Goal: Task Accomplishment & Management: Manage account settings

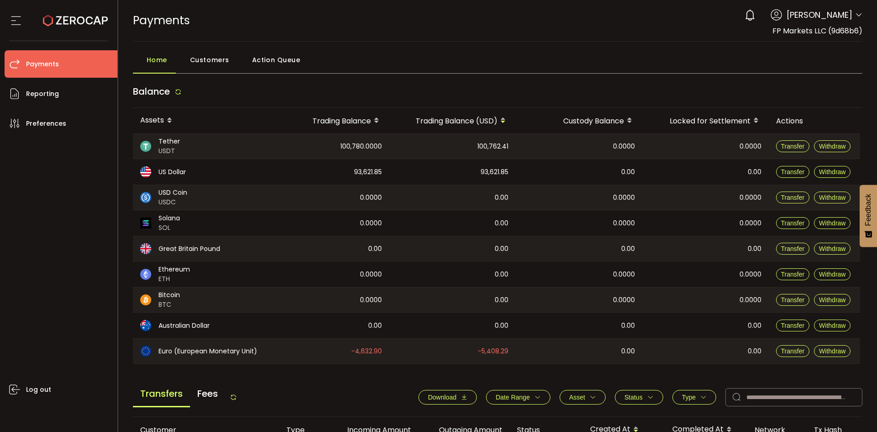
click at [318, 32] on div "PAYMENTS Buy Power $0.00 USD Payments Payments Your verification is pending 0 […" at bounding box center [498, 20] width 730 height 41
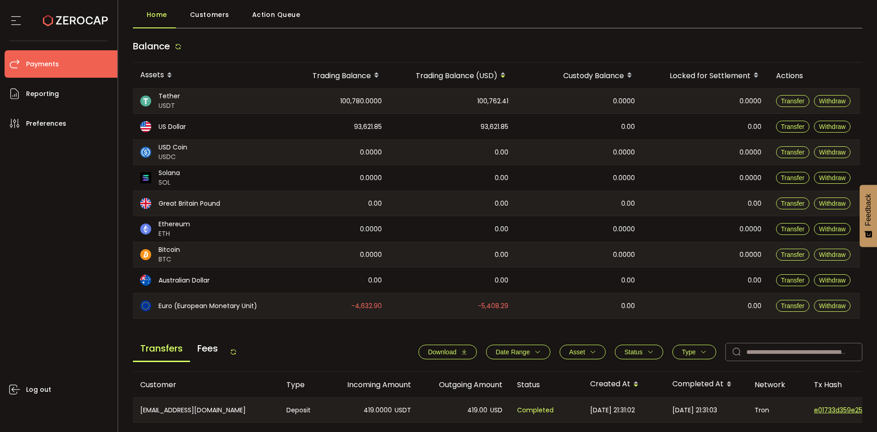
scroll to position [183, 0]
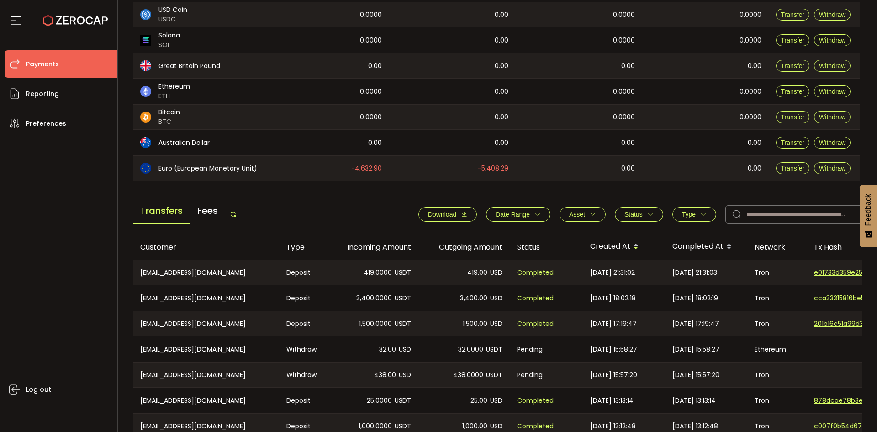
click at [237, 212] on icon at bounding box center [233, 214] width 7 height 7
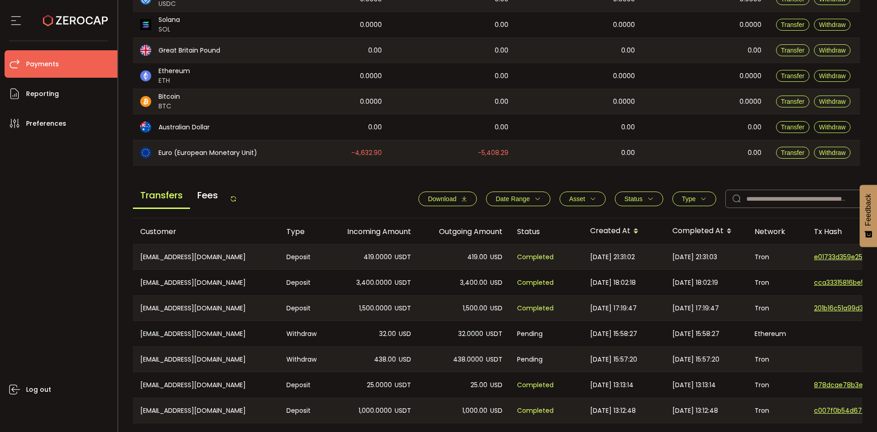
scroll to position [172, 0]
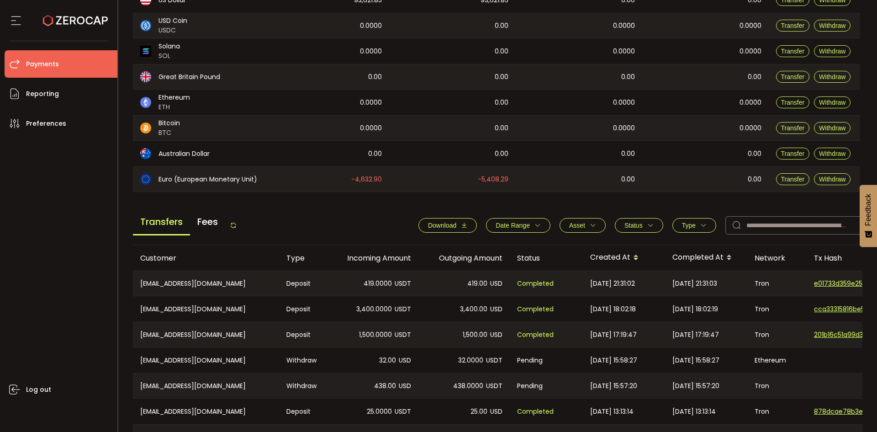
click at [449, 218] on button "Download" at bounding box center [447, 225] width 58 height 15
click at [682, 225] on span "Type" at bounding box center [689, 225] width 14 height 7
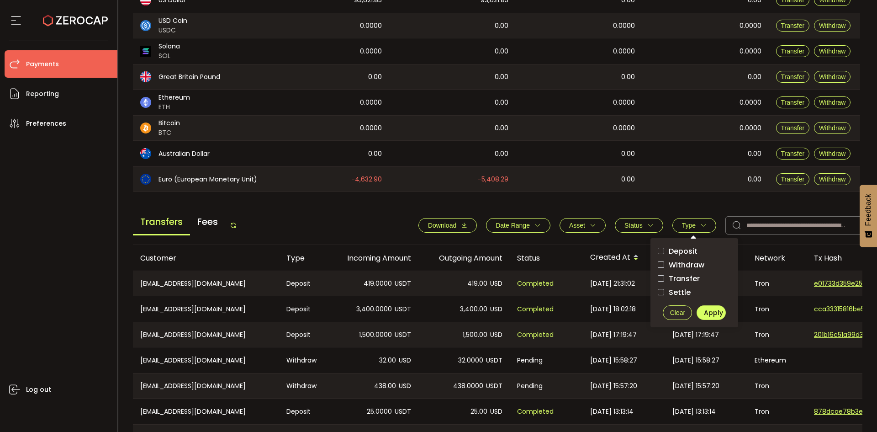
click at [692, 264] on span "Withdraw" at bounding box center [684, 264] width 40 height 9
click at [706, 311] on span "Apply" at bounding box center [713, 312] width 19 height 9
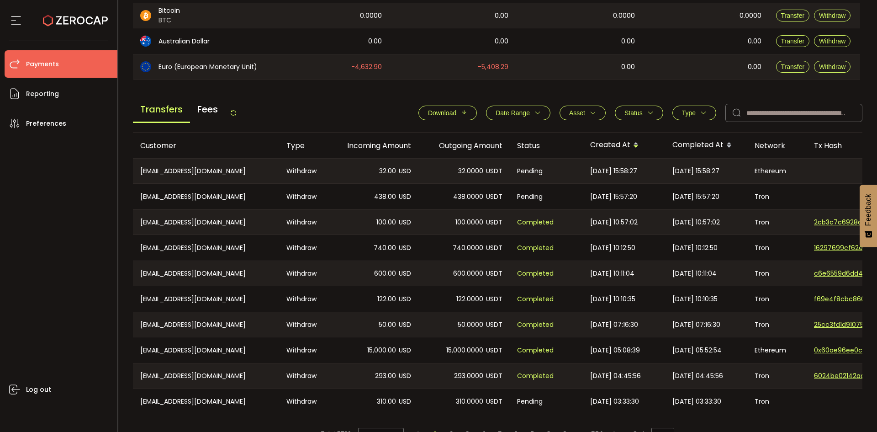
scroll to position [309, 0]
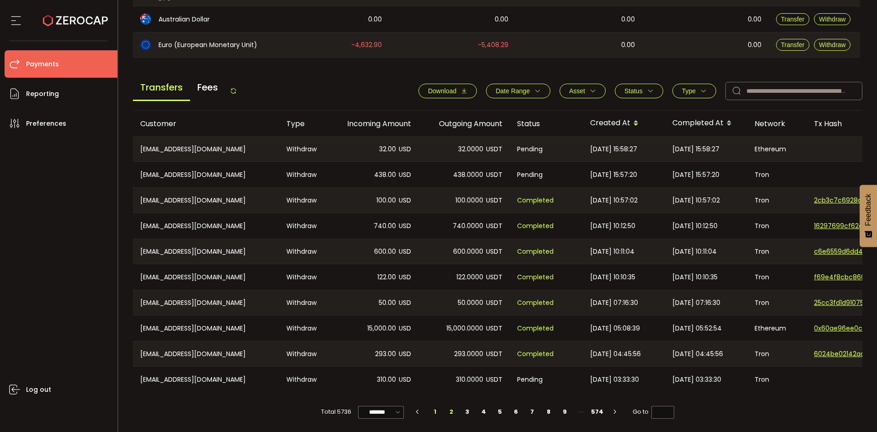
click at [451, 411] on li "2" at bounding box center [451, 411] width 16 height 13
click at [465, 407] on li "3" at bounding box center [467, 411] width 16 height 13
click at [683, 88] on span "Type" at bounding box center [689, 90] width 14 height 7
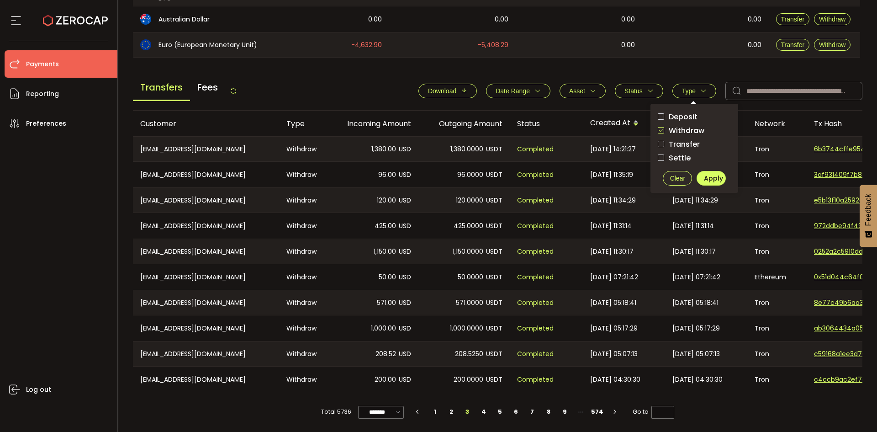
click at [677, 177] on span "Clear" at bounding box center [677, 177] width 15 height 7
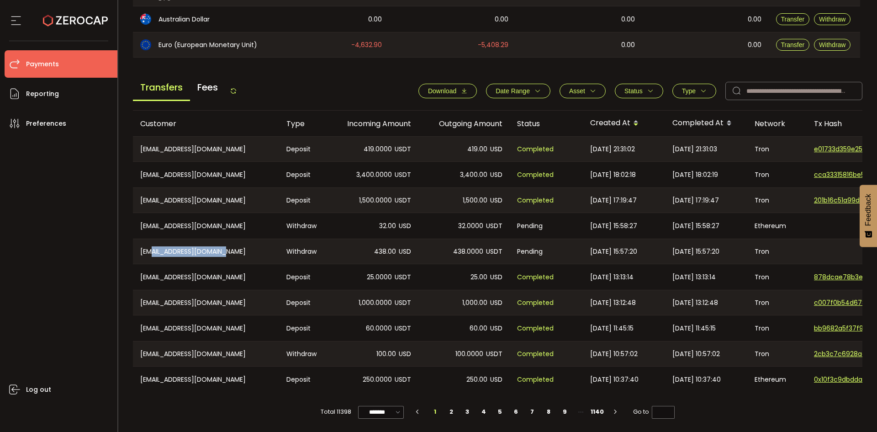
drag, startPoint x: 154, startPoint y: 247, endPoint x: 257, endPoint y: 248, distance: 103.2
click at [257, 248] on div "[EMAIL_ADDRESS][DOMAIN_NAME]" at bounding box center [206, 251] width 146 height 25
copy div "[EMAIL_ADDRESS][DOMAIN_NAME]"
click at [448, 409] on li "2" at bounding box center [451, 411] width 16 height 13
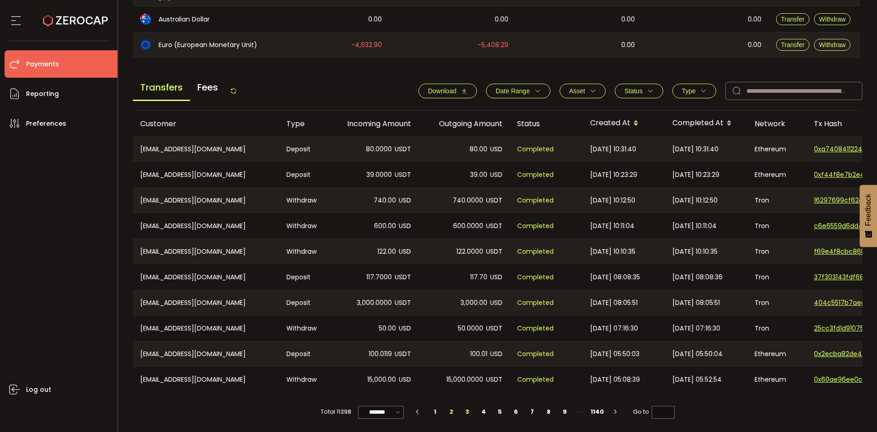
click at [466, 407] on li "3" at bounding box center [467, 411] width 16 height 13
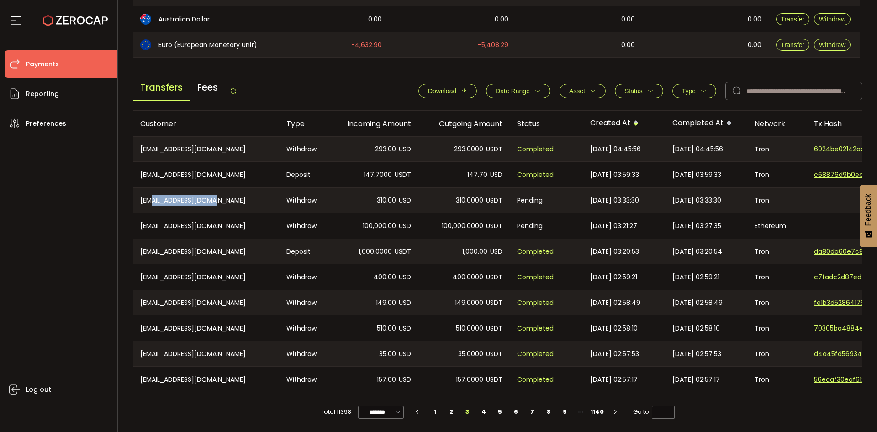
drag, startPoint x: 153, startPoint y: 197, endPoint x: 232, endPoint y: 197, distance: 78.1
click at [232, 197] on div "[EMAIL_ADDRESS][DOMAIN_NAME]" at bounding box center [206, 200] width 146 height 25
copy div "[EMAIL_ADDRESS][DOMAIN_NAME]"
drag, startPoint x: 153, startPoint y: 223, endPoint x: 259, endPoint y: 218, distance: 106.1
click at [259, 218] on div "[EMAIL_ADDRESS][DOMAIN_NAME]" at bounding box center [206, 226] width 146 height 26
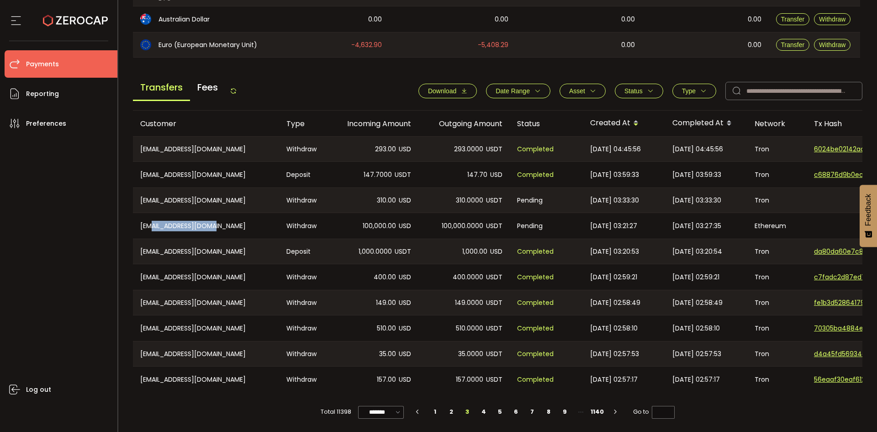
copy div "[EMAIL_ADDRESS][DOMAIN_NAME]"
click at [691, 84] on button "Type" at bounding box center [694, 91] width 44 height 15
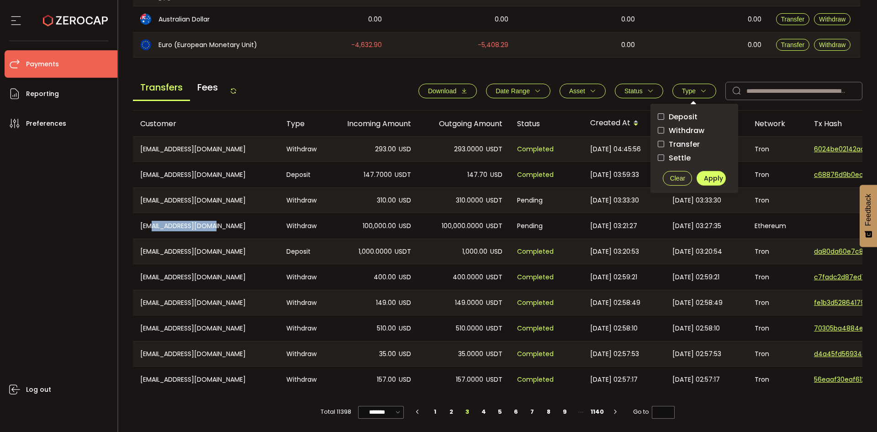
click at [664, 126] on span "Withdraw" at bounding box center [684, 130] width 40 height 9
click at [658, 127] on span "checkbox-group" at bounding box center [661, 130] width 6 height 6
click at [713, 174] on span "Apply" at bounding box center [713, 178] width 19 height 9
type input "*"
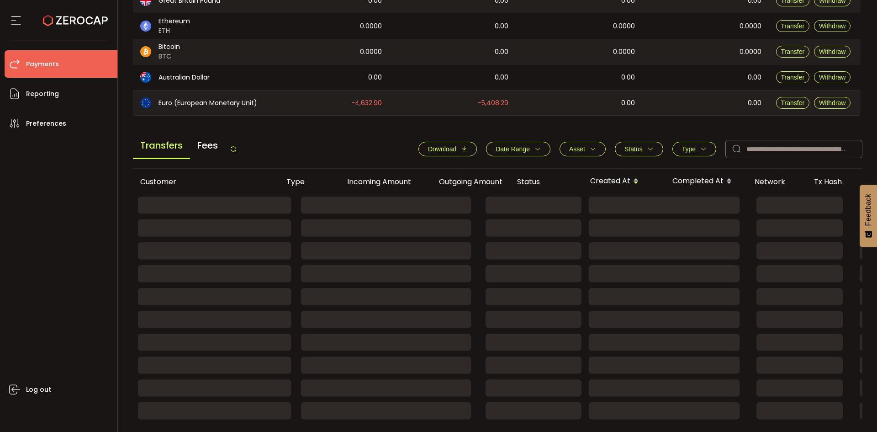
scroll to position [251, 0]
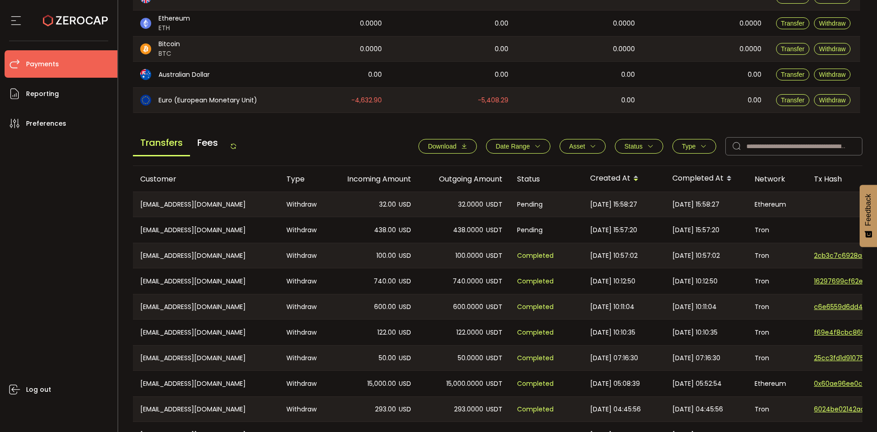
click at [630, 144] on span "Status" at bounding box center [633, 146] width 18 height 7
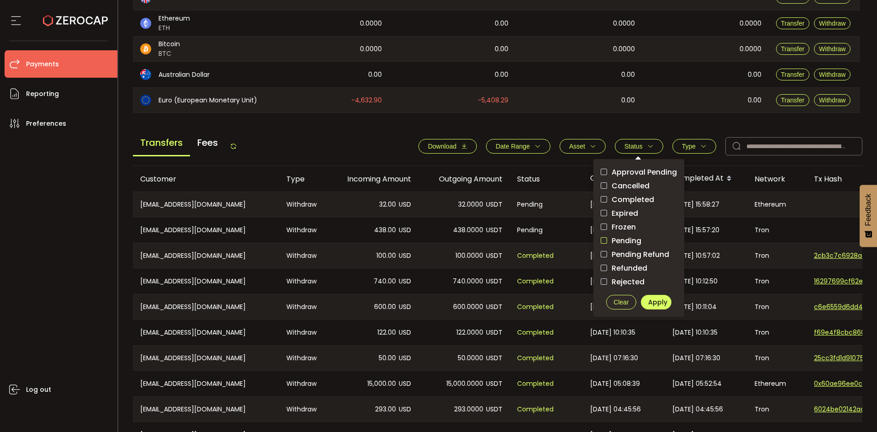
click at [601, 238] on span "checkbox-group" at bounding box center [604, 240] width 6 height 6
click at [662, 303] on span "Apply" at bounding box center [657, 301] width 19 height 9
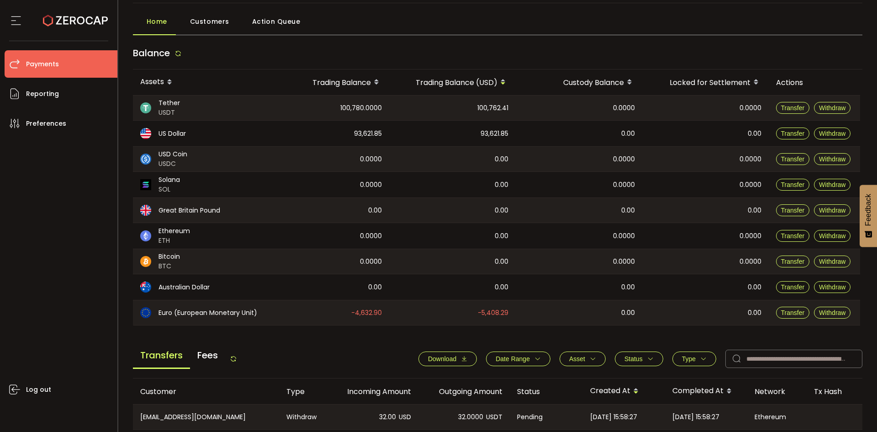
scroll to position [18, 0]
